Goal: Information Seeking & Learning: Learn about a topic

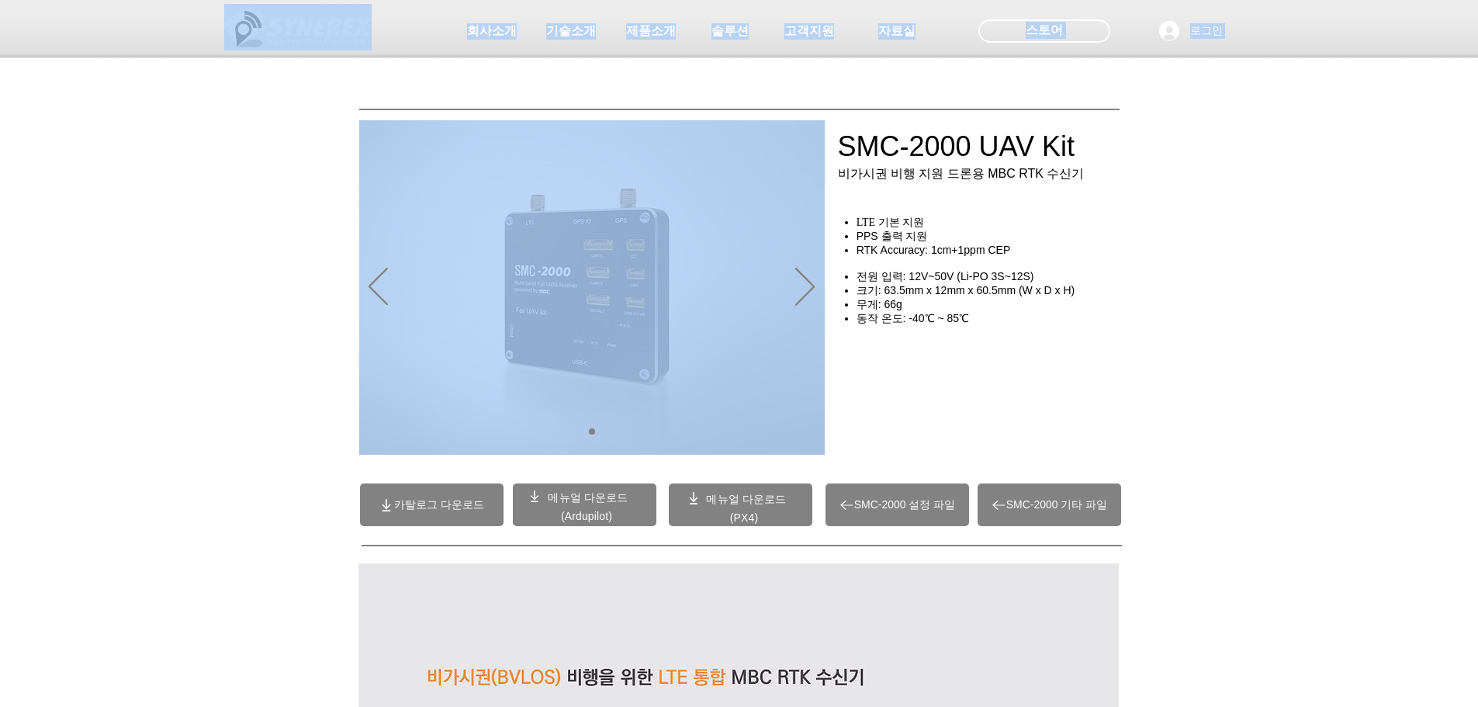
drag, startPoint x: 857, startPoint y: 224, endPoint x: 939, endPoint y: 340, distance: 141.9
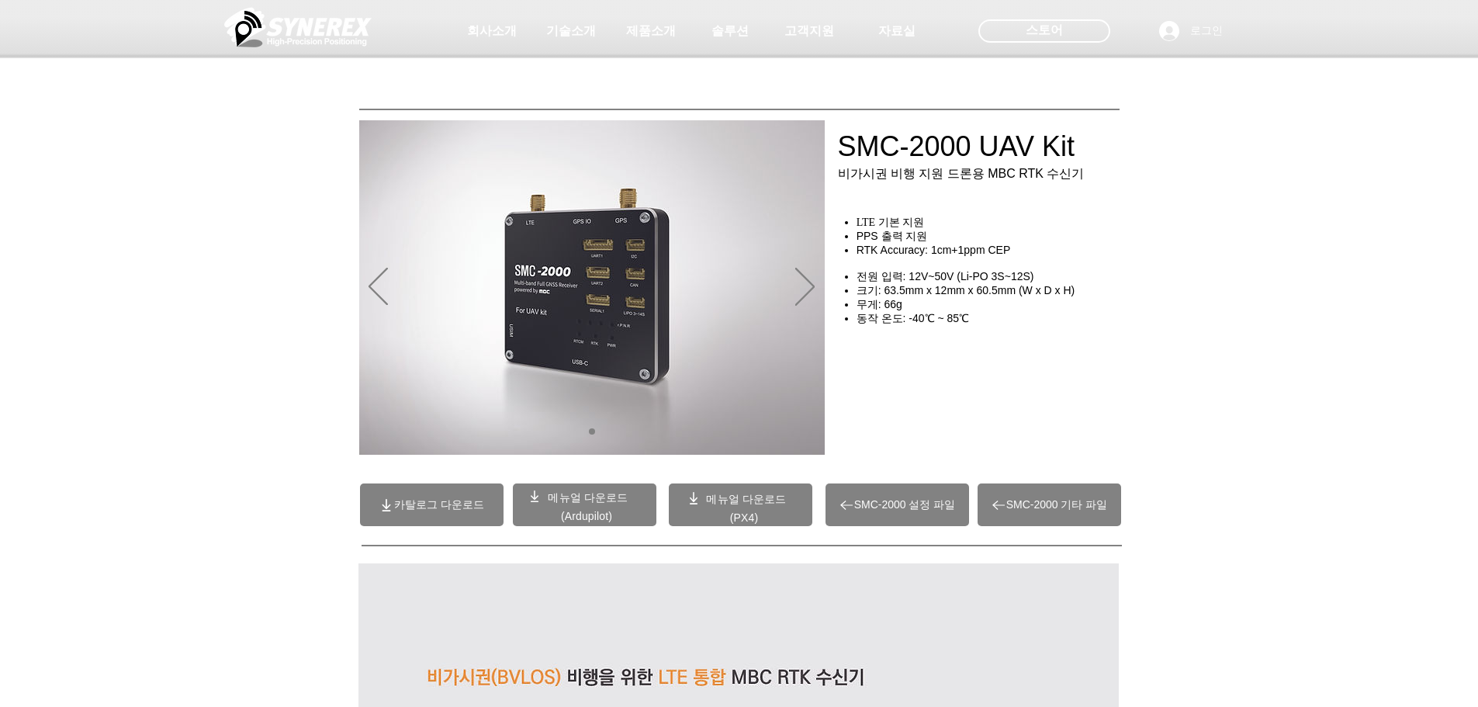
click at [959, 296] on span "크기: 63.5mm x 12mm x 60.5mm (W x D x H)" at bounding box center [966, 290] width 219 height 12
click at [866, 256] on span "RTK Accuracy: 1cm+1ppm CEP" at bounding box center [934, 250] width 154 height 12
click at [891, 256] on span "RTK Accuracy: 1cm+1ppm CEP" at bounding box center [934, 250] width 154 height 12
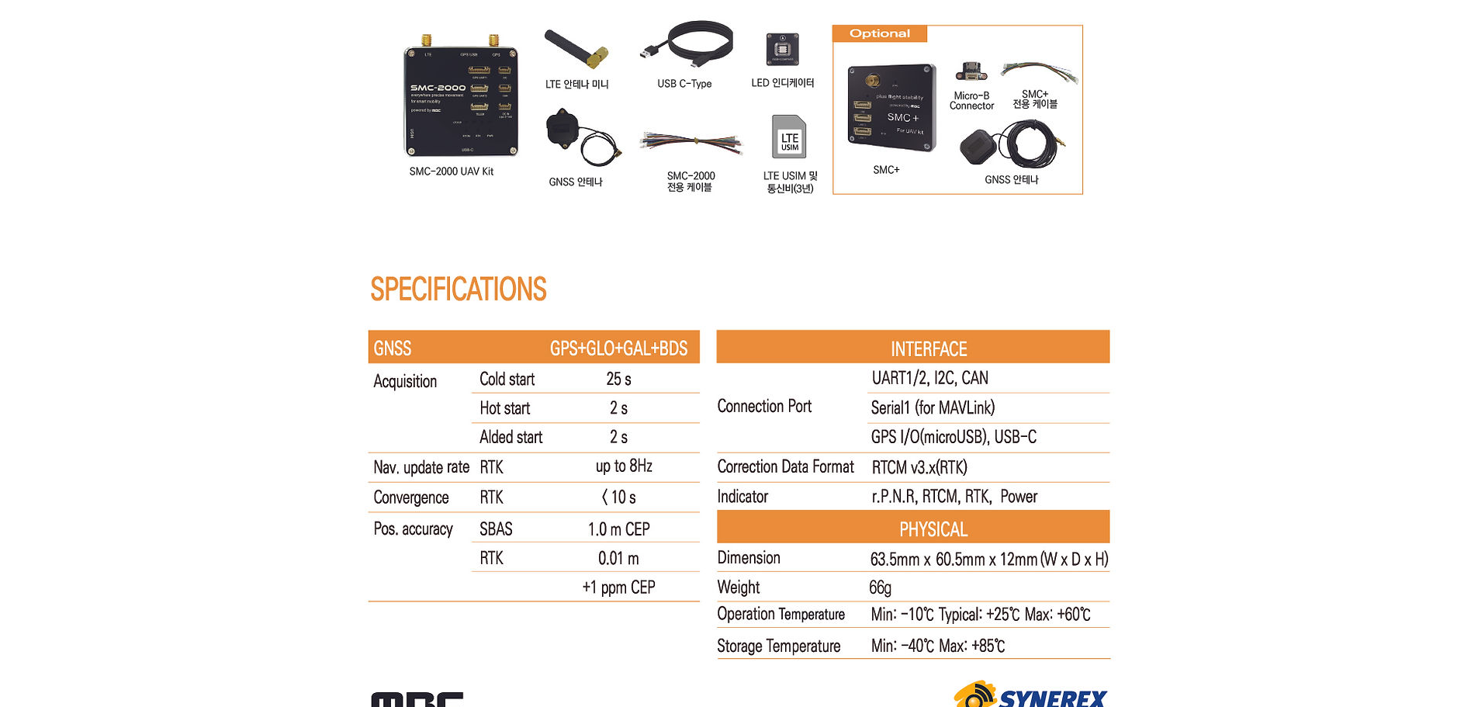
scroll to position [9930, 0]
